Goal: Task Accomplishment & Management: Complete application form

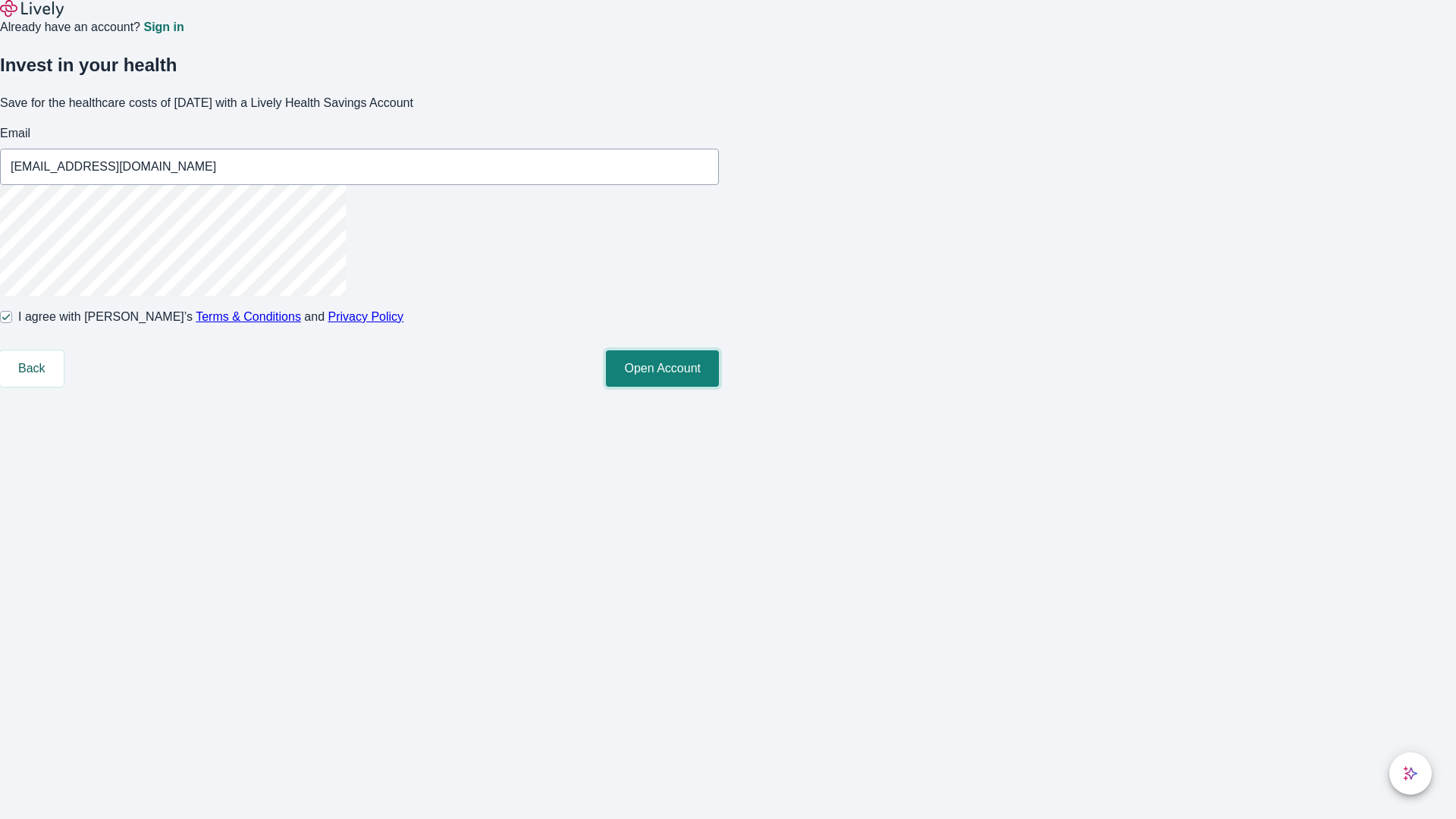
click at [719, 387] on button "Open Account" at bounding box center [663, 368] width 113 height 37
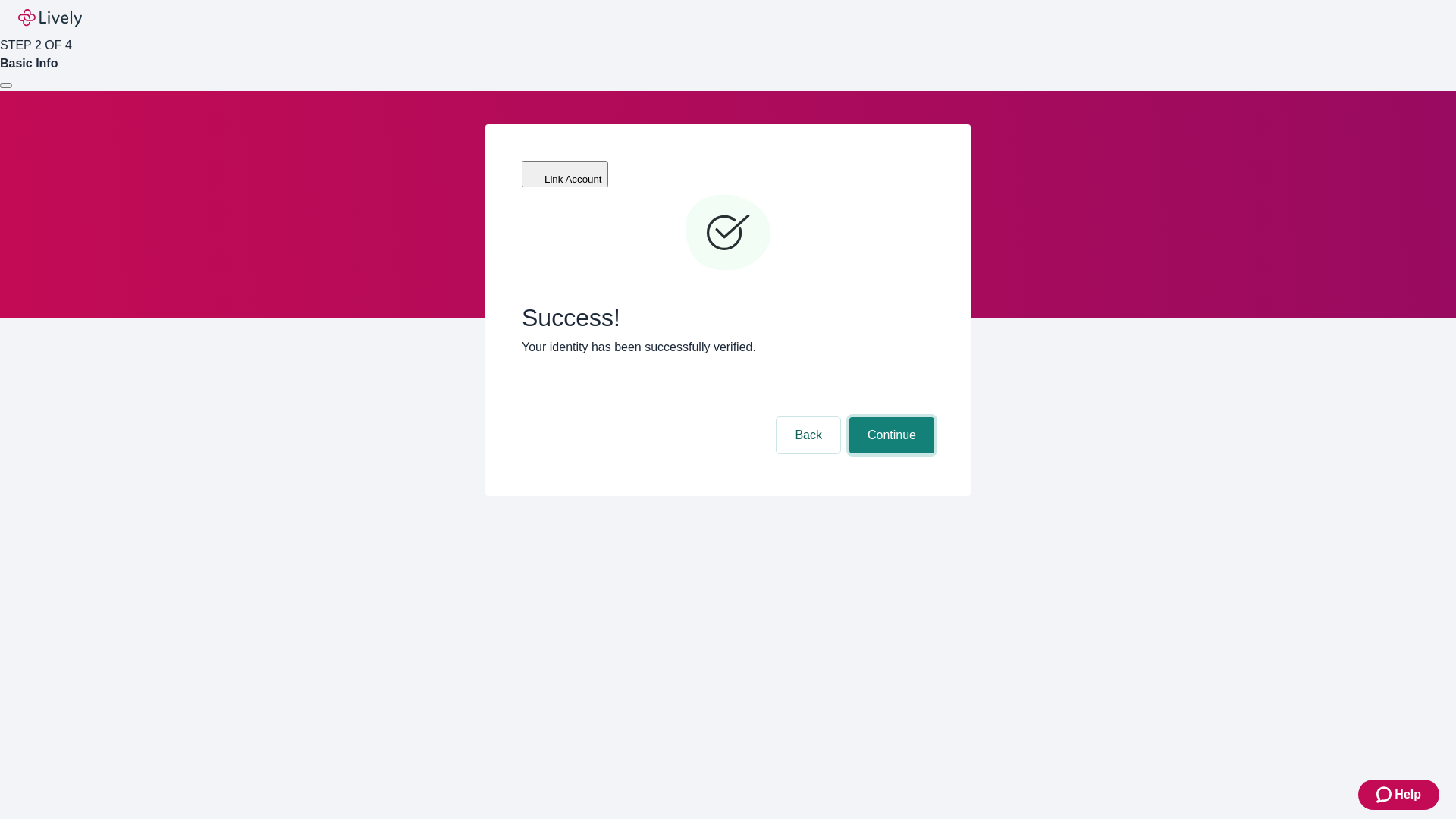
click at [890, 417] on button "Continue" at bounding box center [891, 435] width 85 height 37
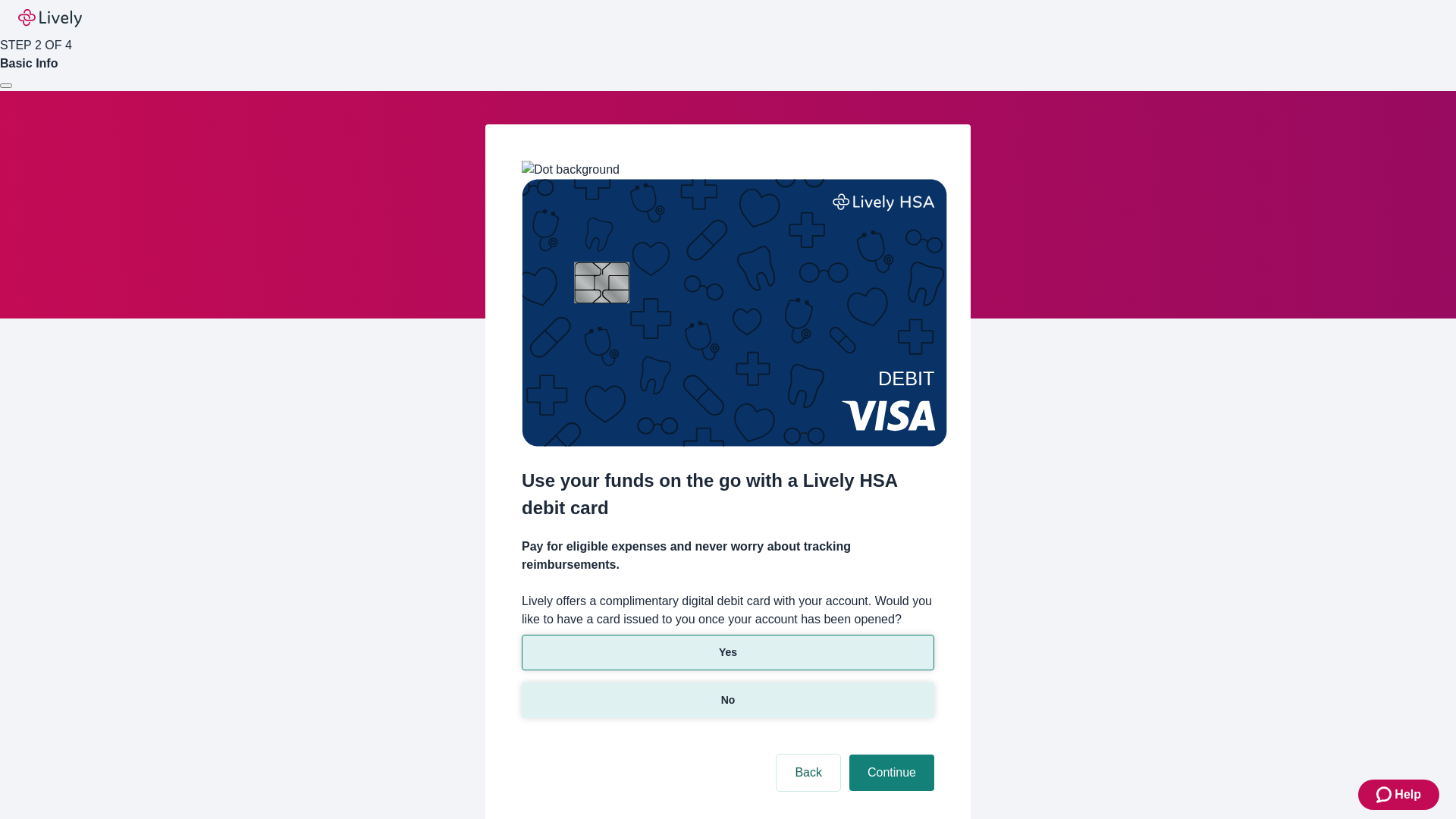
click at [728, 693] on p "No" at bounding box center [728, 701] width 14 height 16
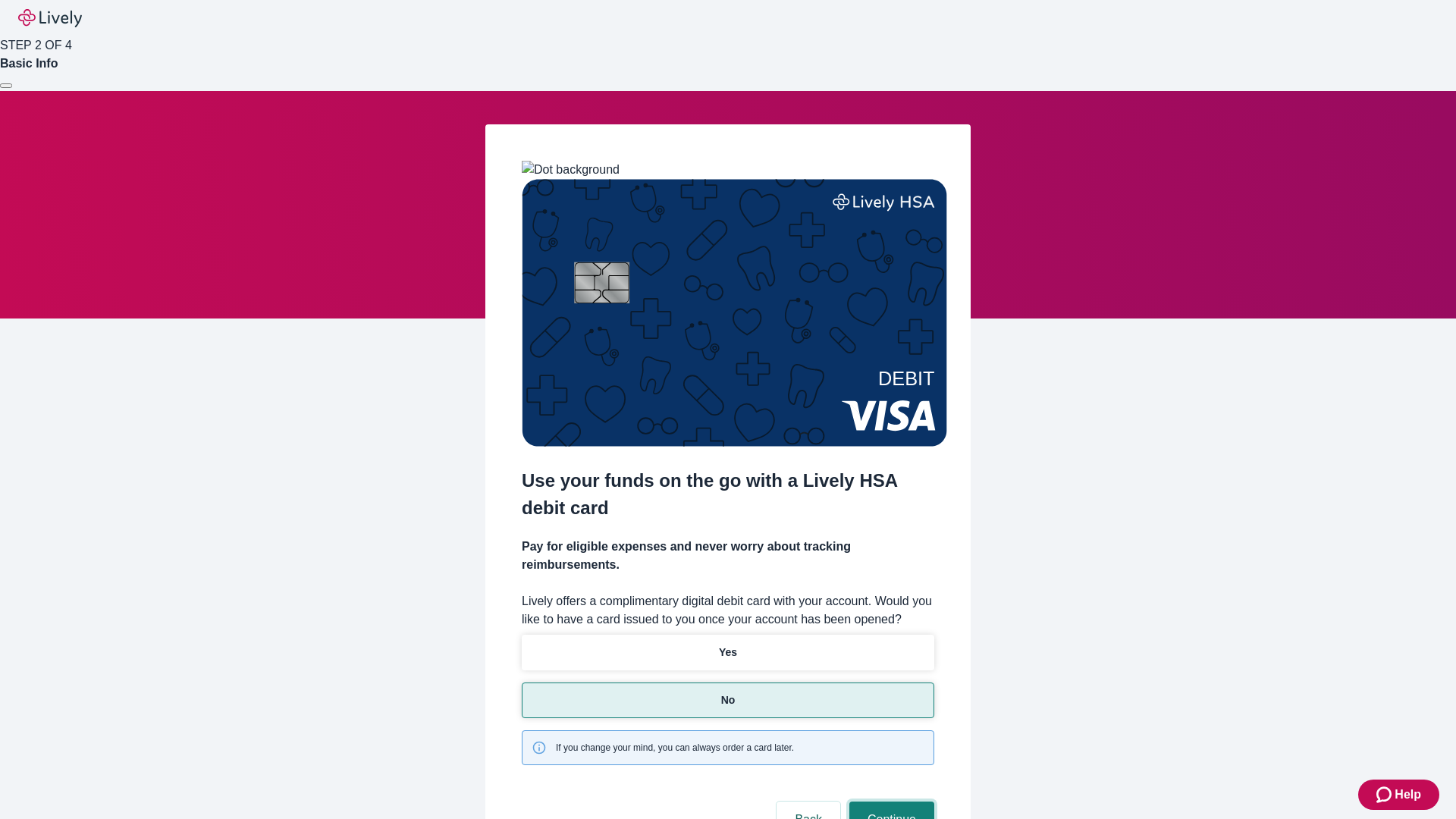
click at [890, 801] on button "Continue" at bounding box center [891, 819] width 85 height 37
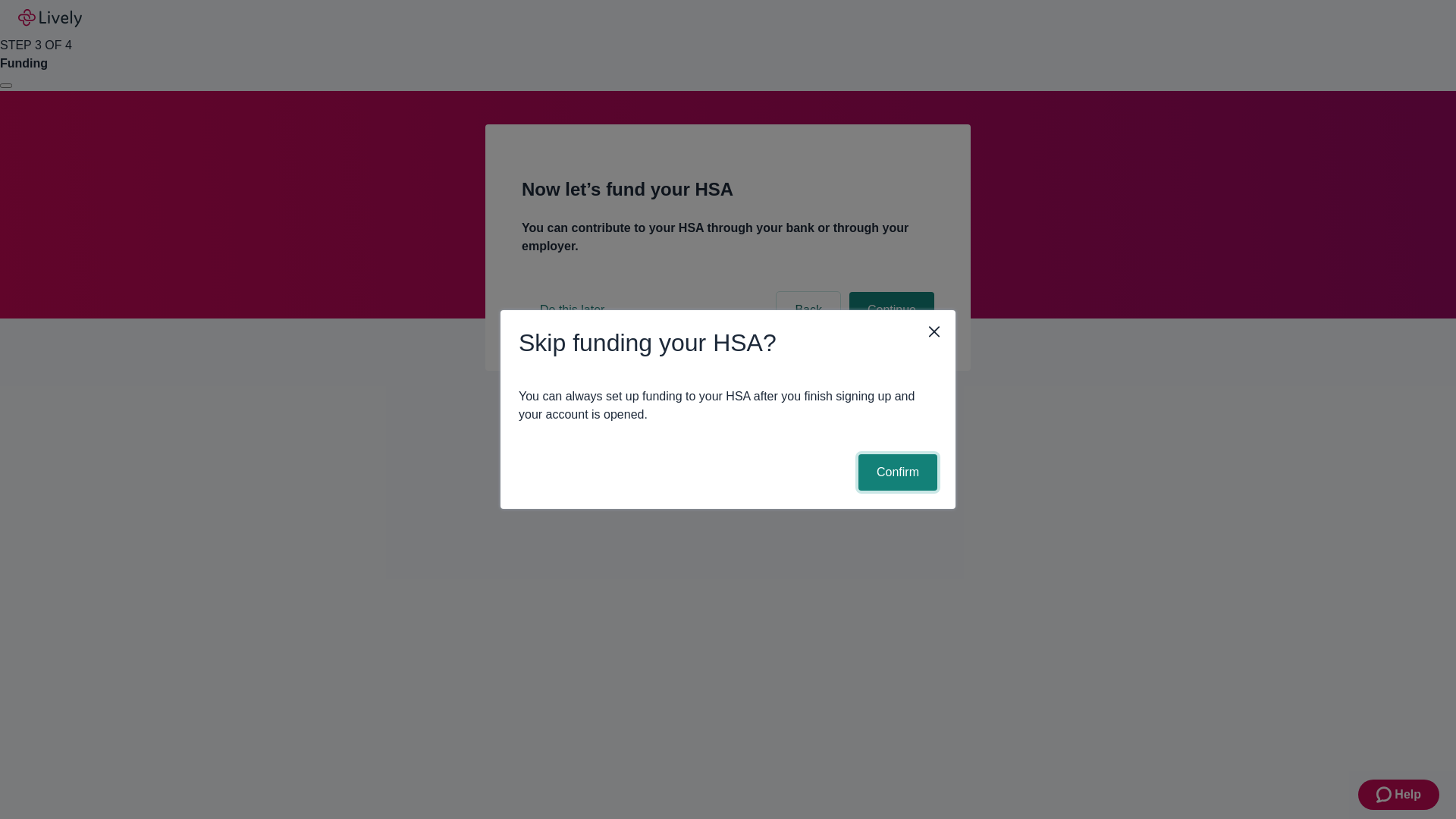
click at [896, 473] on button "Confirm" at bounding box center [897, 472] width 79 height 37
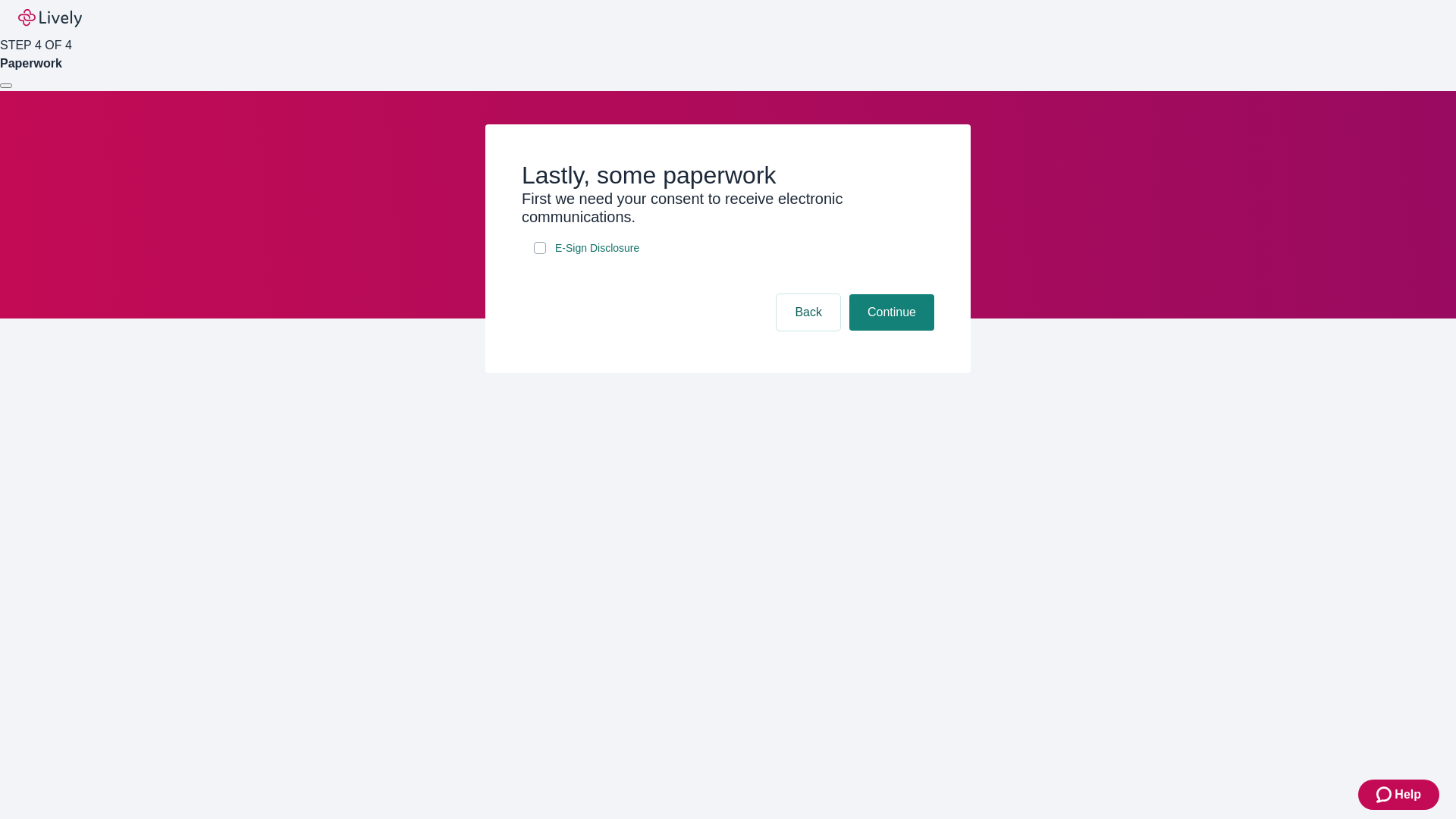
click at [539, 254] on input "E-Sign Disclosure" at bounding box center [539, 248] width 12 height 12
checkbox input "true"
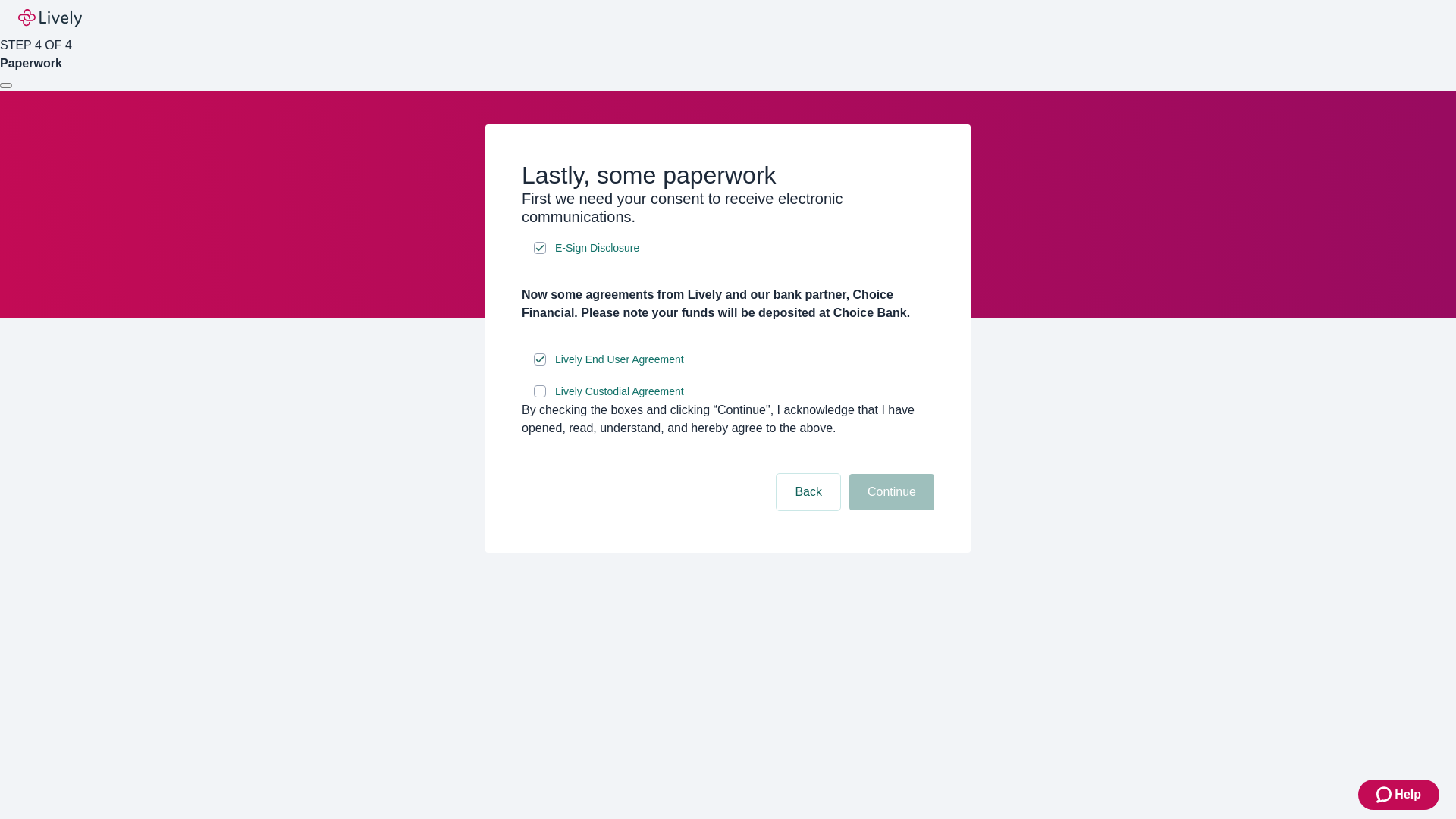
click at [539, 397] on input "Lively Custodial Agreement" at bounding box center [539, 391] width 12 height 12
checkbox input "true"
click at [890, 511] on button "Continue" at bounding box center [891, 492] width 85 height 37
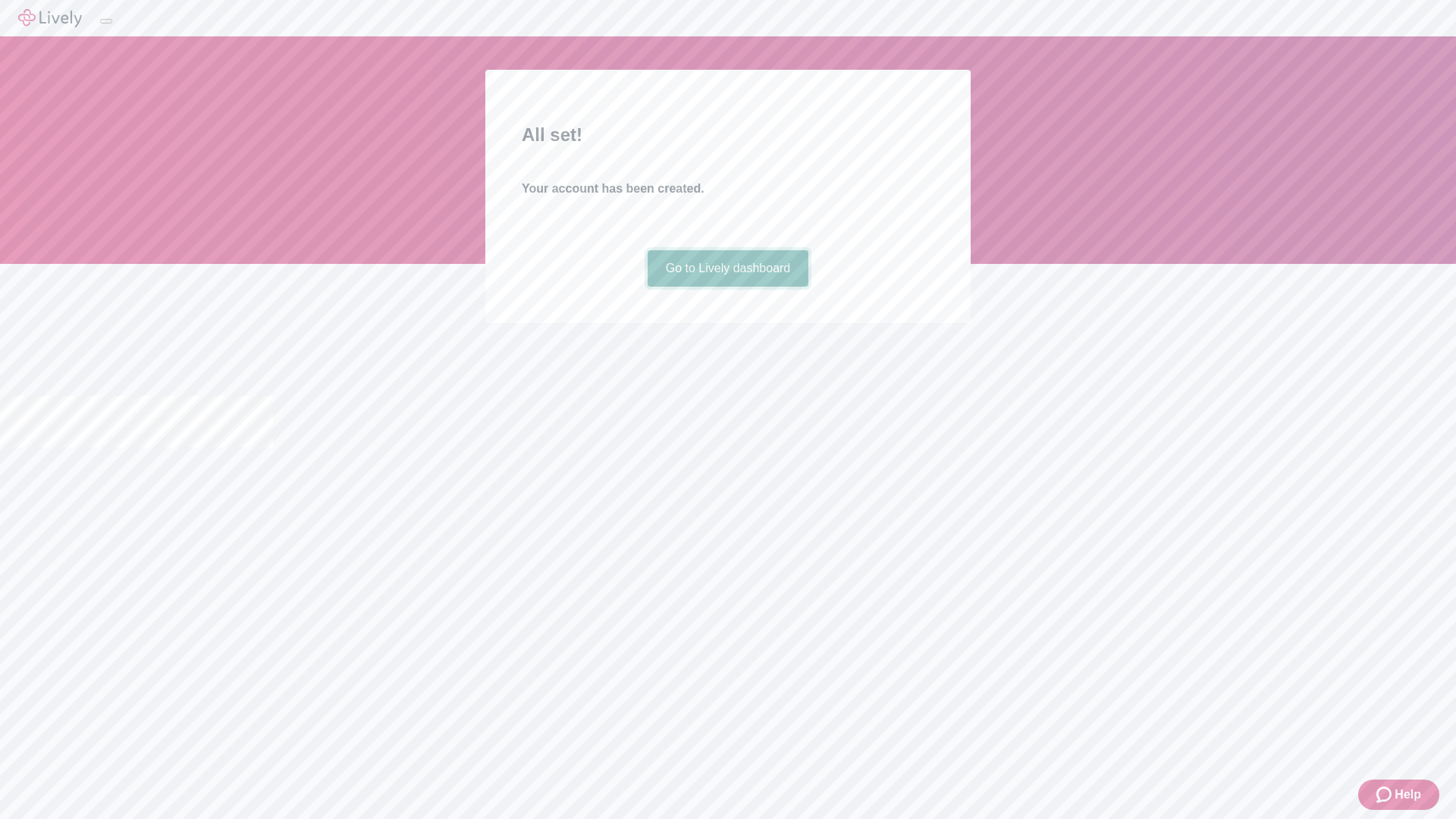
click at [728, 287] on link "Go to Lively dashboard" at bounding box center [728, 268] width 161 height 37
